Goal: Complete application form

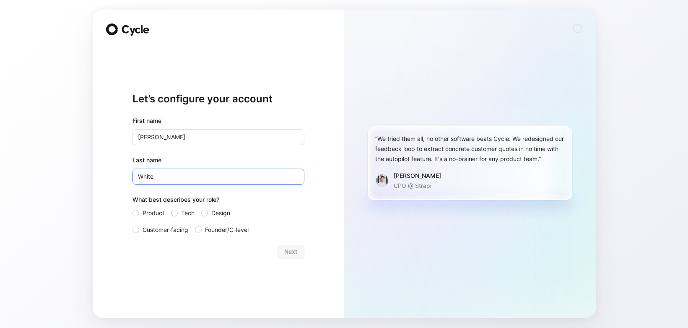
click at [193, 182] on input "White" at bounding box center [218, 177] width 172 height 16
type input "W"
type input "Uson"
drag, startPoint x: 138, startPoint y: 230, endPoint x: 144, endPoint y: 228, distance: 6.0
click at [138, 230] on div at bounding box center [135, 229] width 7 height 7
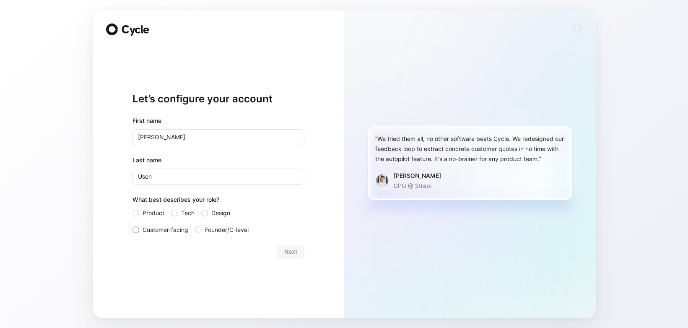
click at [132, 225] on input "Customer-facing" at bounding box center [132, 225] width 0 height 0
click at [291, 253] on span "Next" at bounding box center [290, 251] width 13 height 10
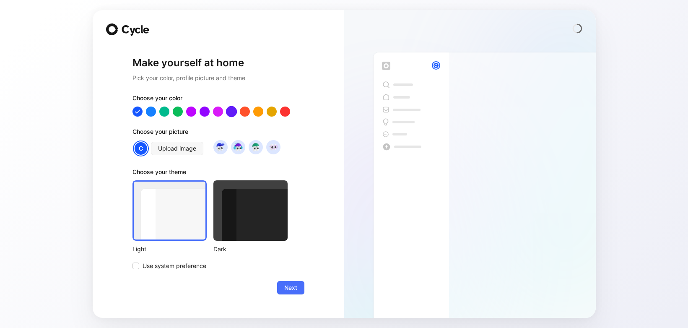
click at [227, 110] on div at bounding box center [231, 111] width 11 height 11
